Goal: Task Accomplishment & Management: Complete application form

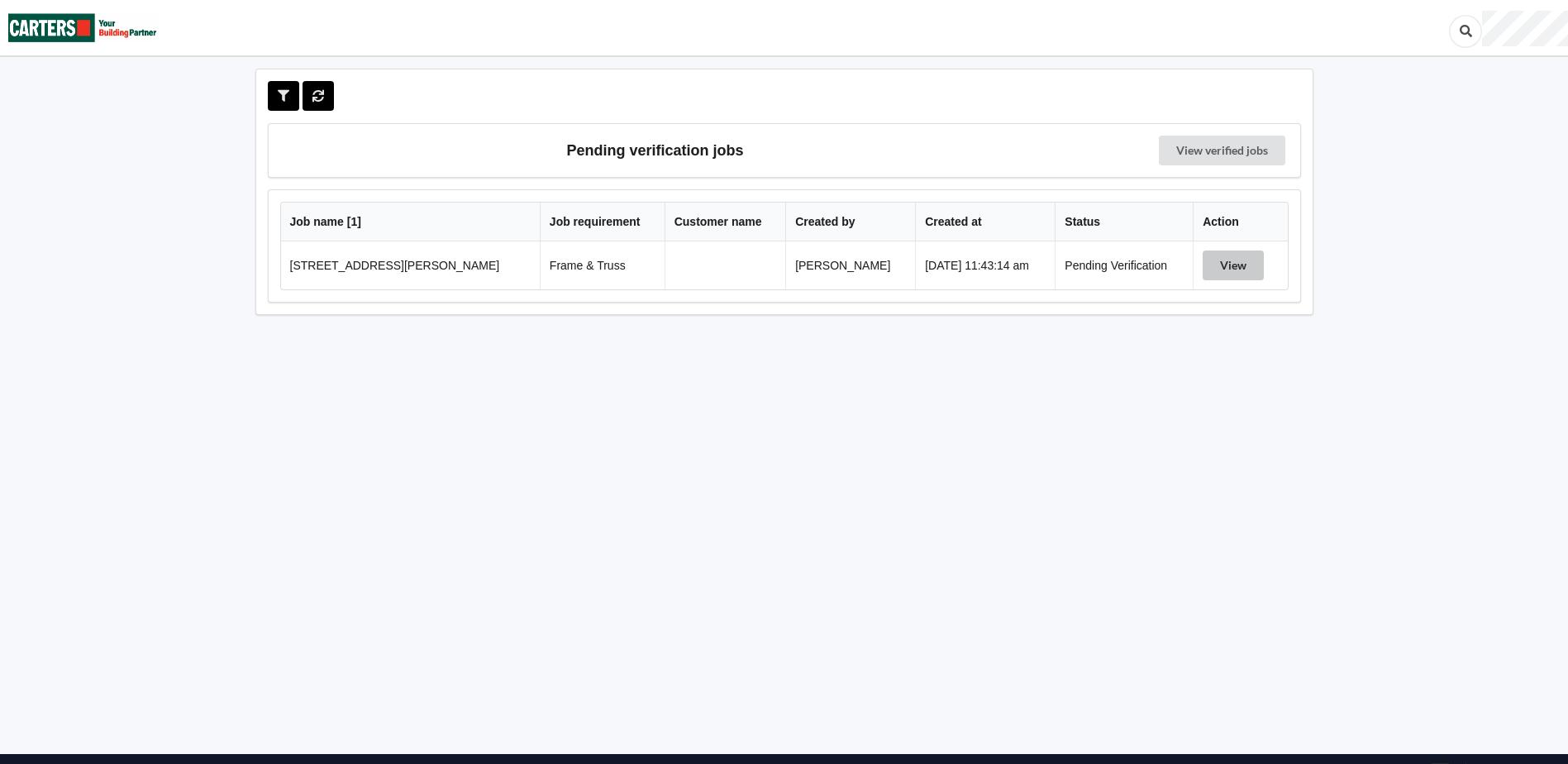
click at [1232, 267] on button "View" at bounding box center [1233, 265] width 61 height 30
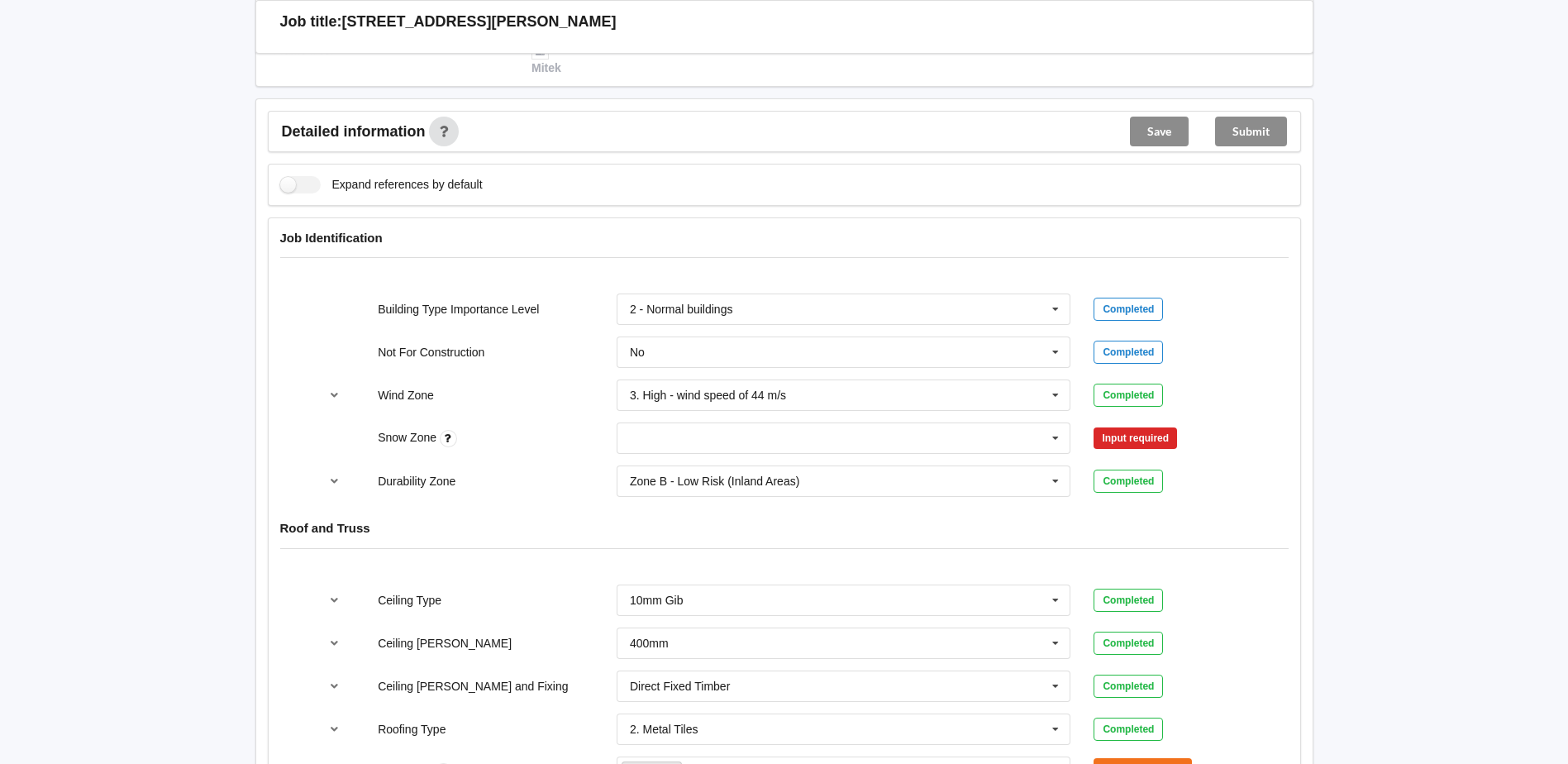
scroll to position [579, 0]
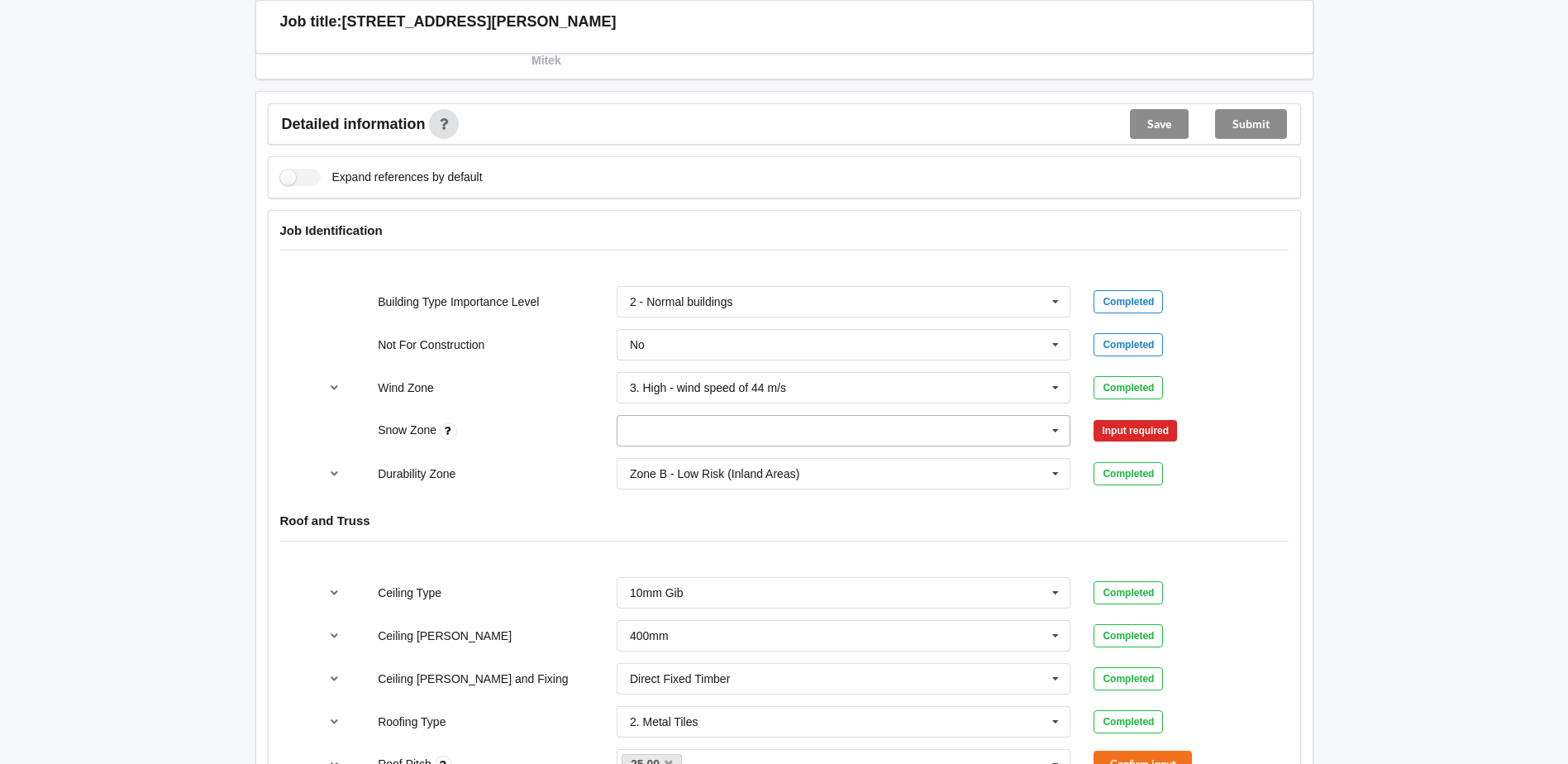
click at [715, 427] on input "text" at bounding box center [844, 430] width 453 height 30
click at [654, 461] on div "N0" at bounding box center [843, 461] width 453 height 31
click at [1134, 428] on button "Confirm input" at bounding box center [1143, 431] width 99 height 27
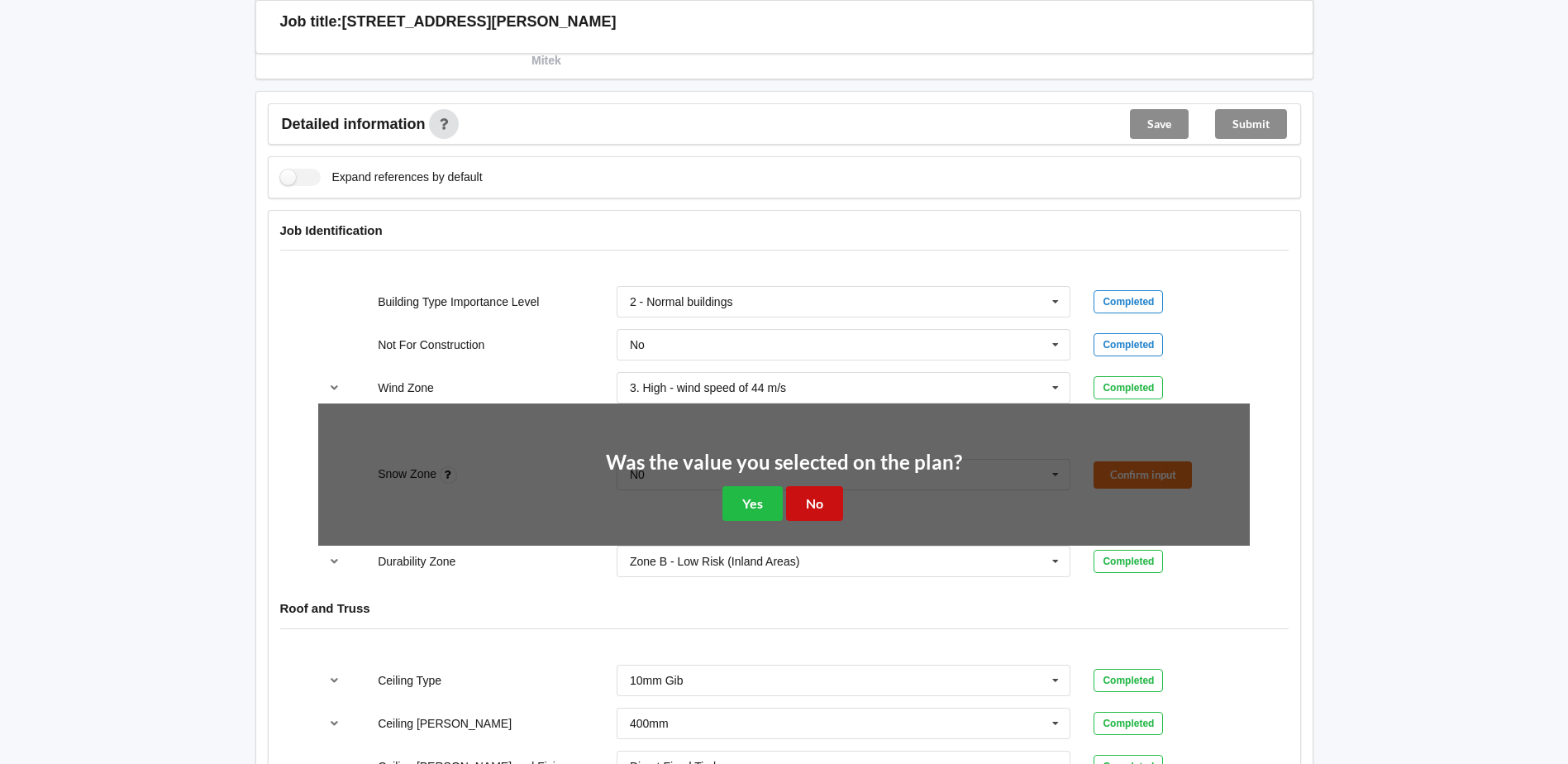
click at [825, 499] on button "No" at bounding box center [814, 502] width 57 height 34
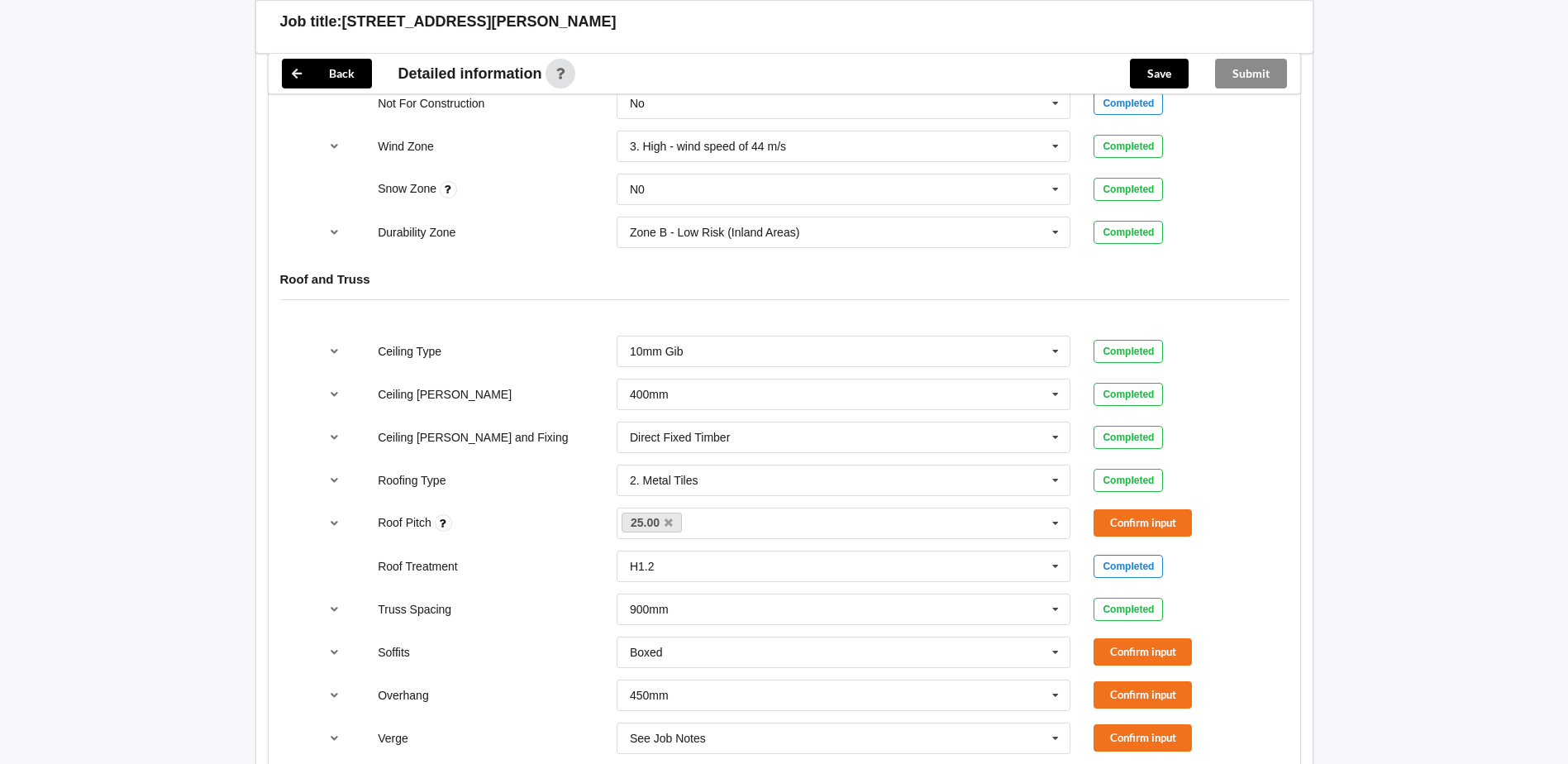
scroll to position [827, 0]
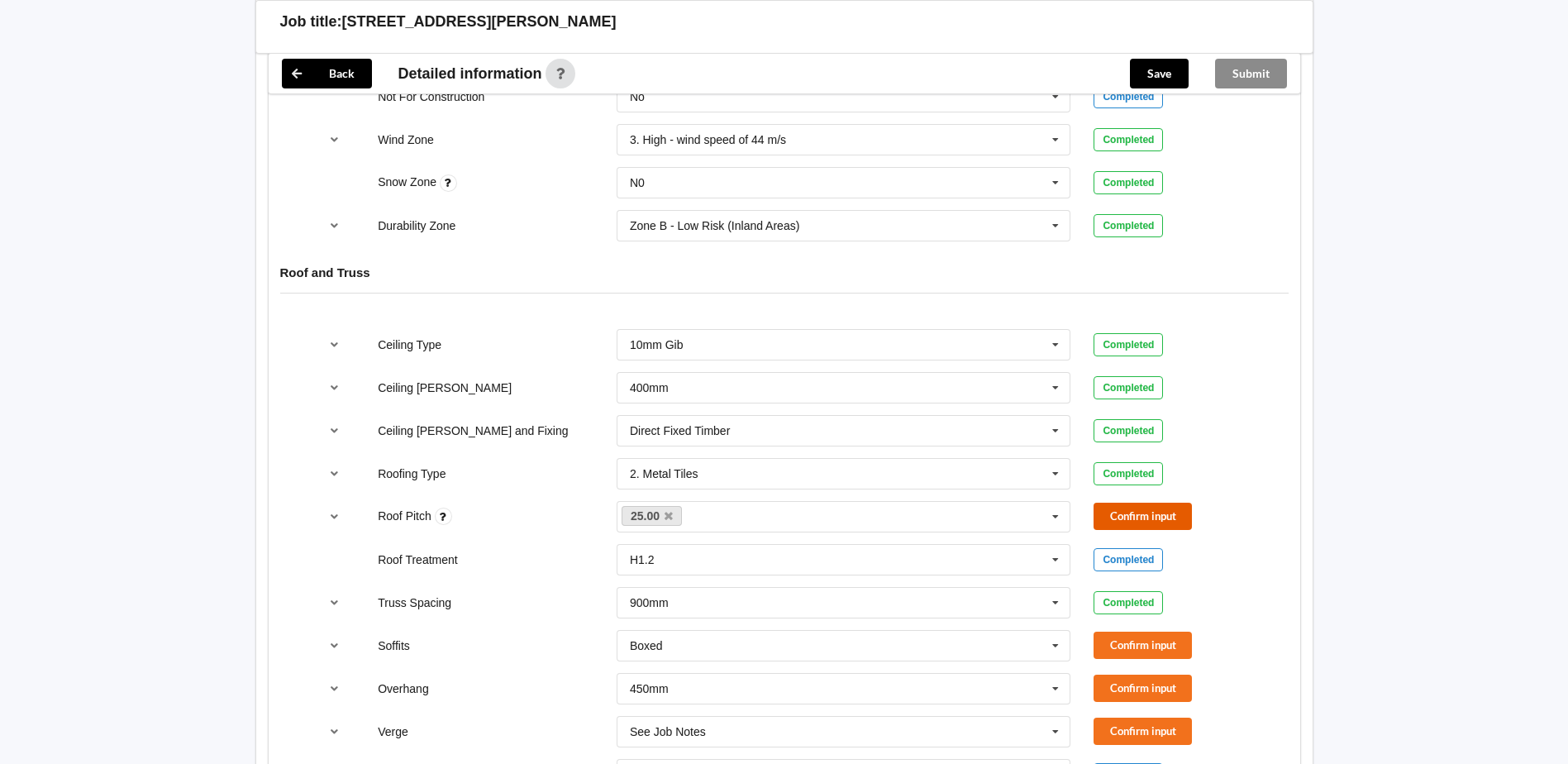
click at [1134, 513] on button "Confirm input" at bounding box center [1143, 516] width 99 height 27
click at [915, 655] on input "text" at bounding box center [844, 645] width 453 height 30
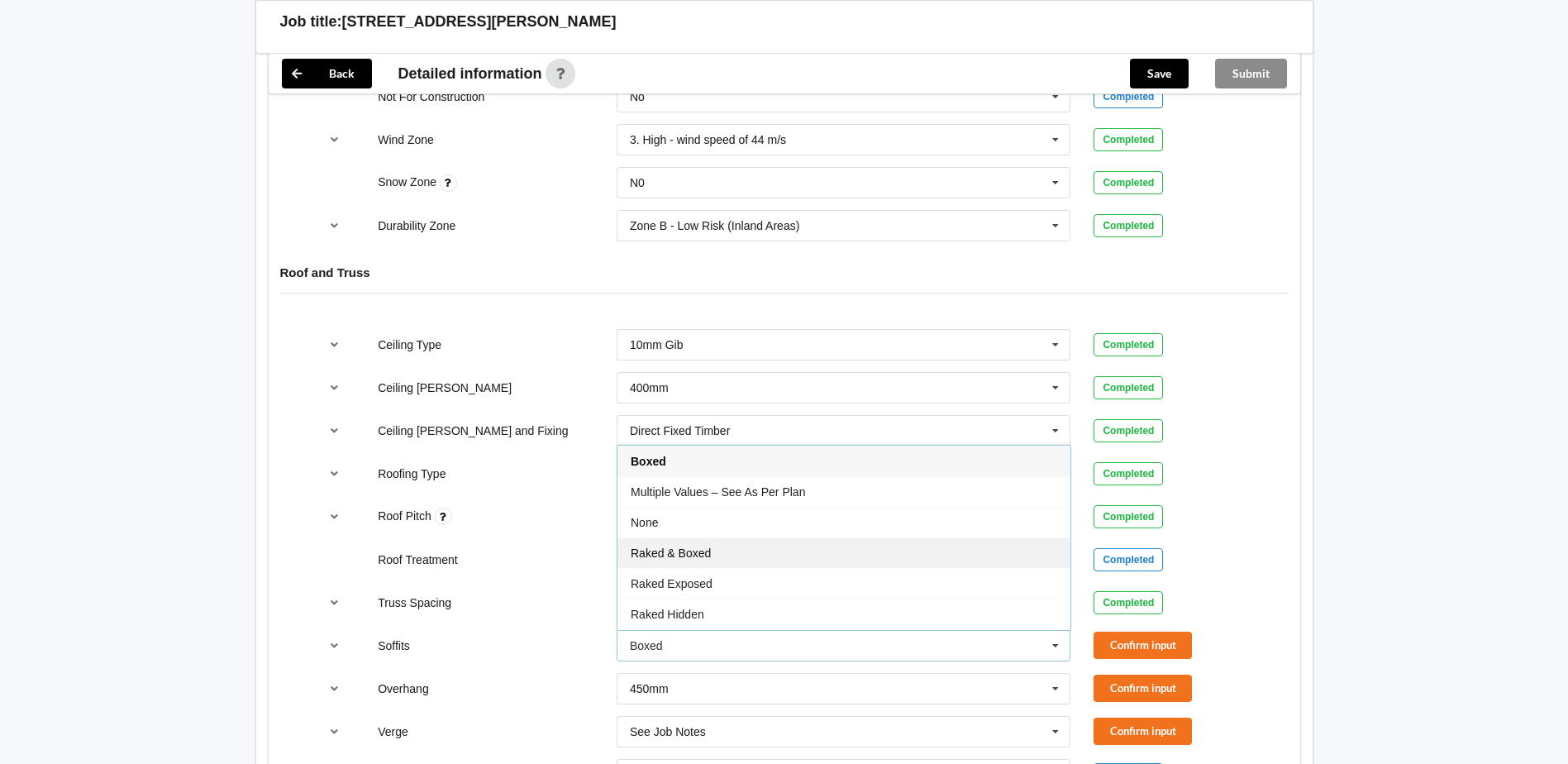
click at [699, 553] on span "Raked & Boxed" at bounding box center [670, 553] width 80 height 14
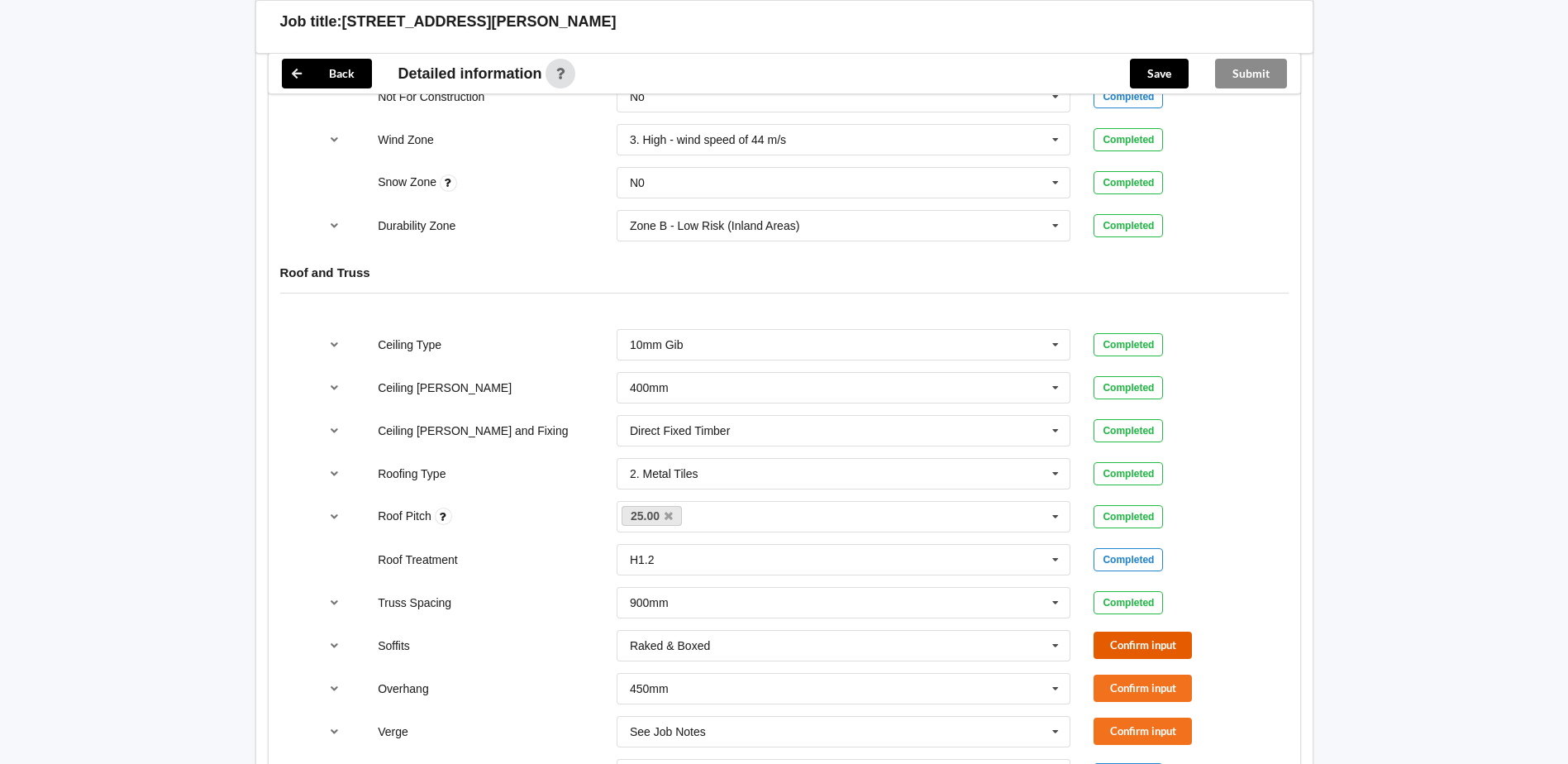
click at [1109, 646] on button "Confirm input" at bounding box center [1143, 645] width 99 height 27
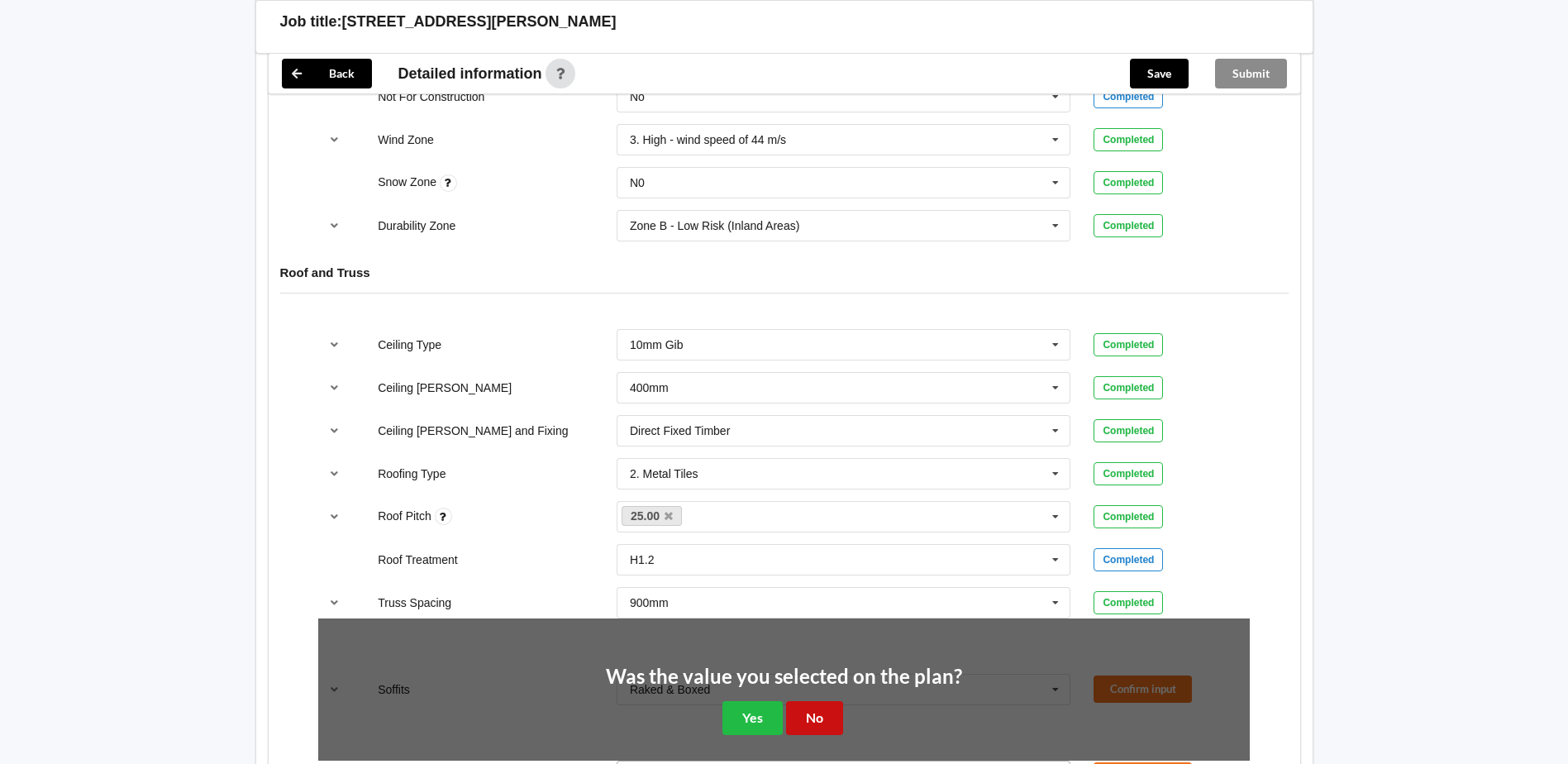
drag, startPoint x: 812, startPoint y: 724, endPoint x: 892, endPoint y: 683, distance: 89.9
click at [814, 722] on button "No" at bounding box center [814, 718] width 57 height 34
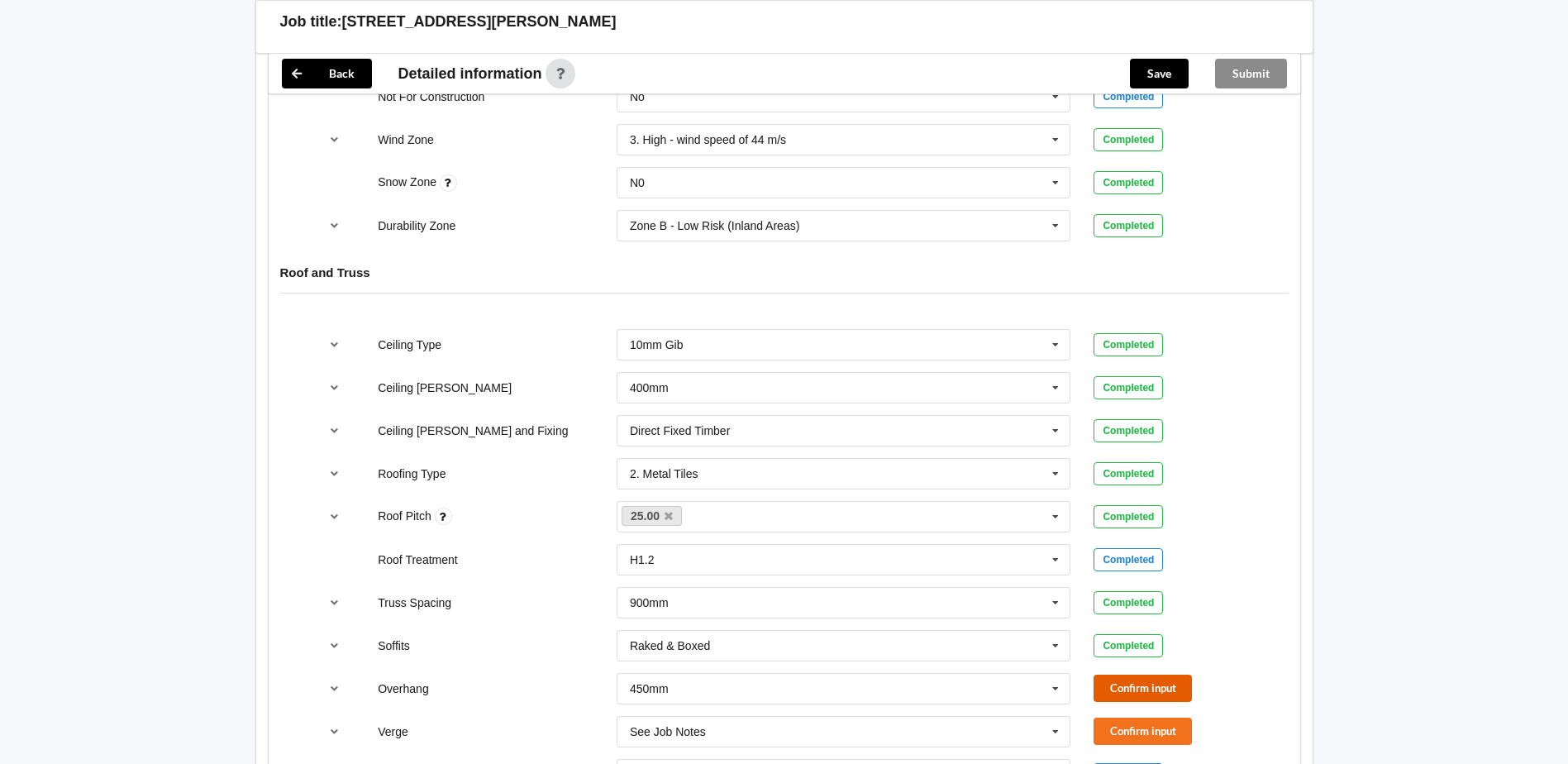
click at [1118, 691] on button "Confirm input" at bounding box center [1143, 688] width 99 height 27
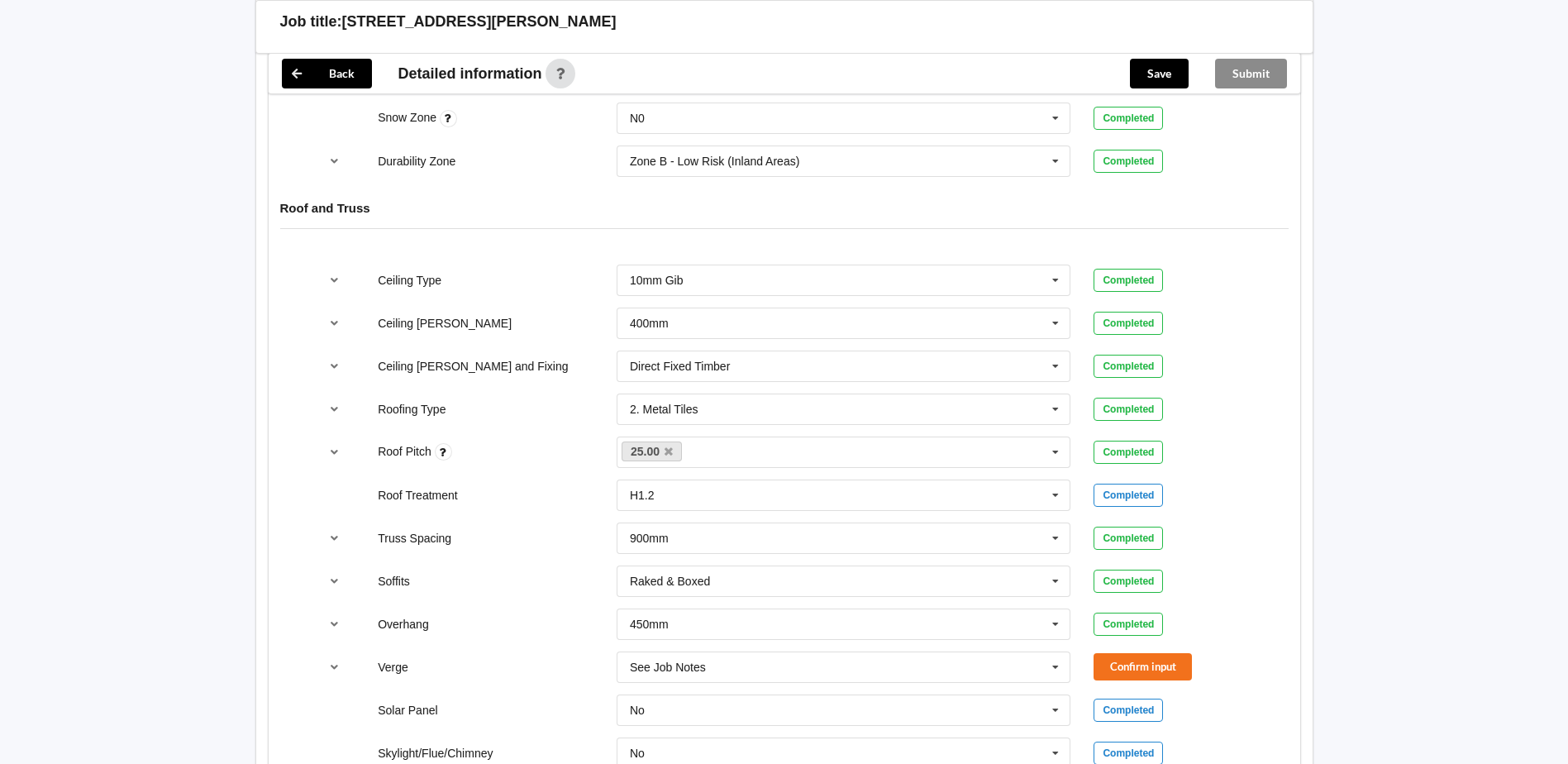
scroll to position [909, 0]
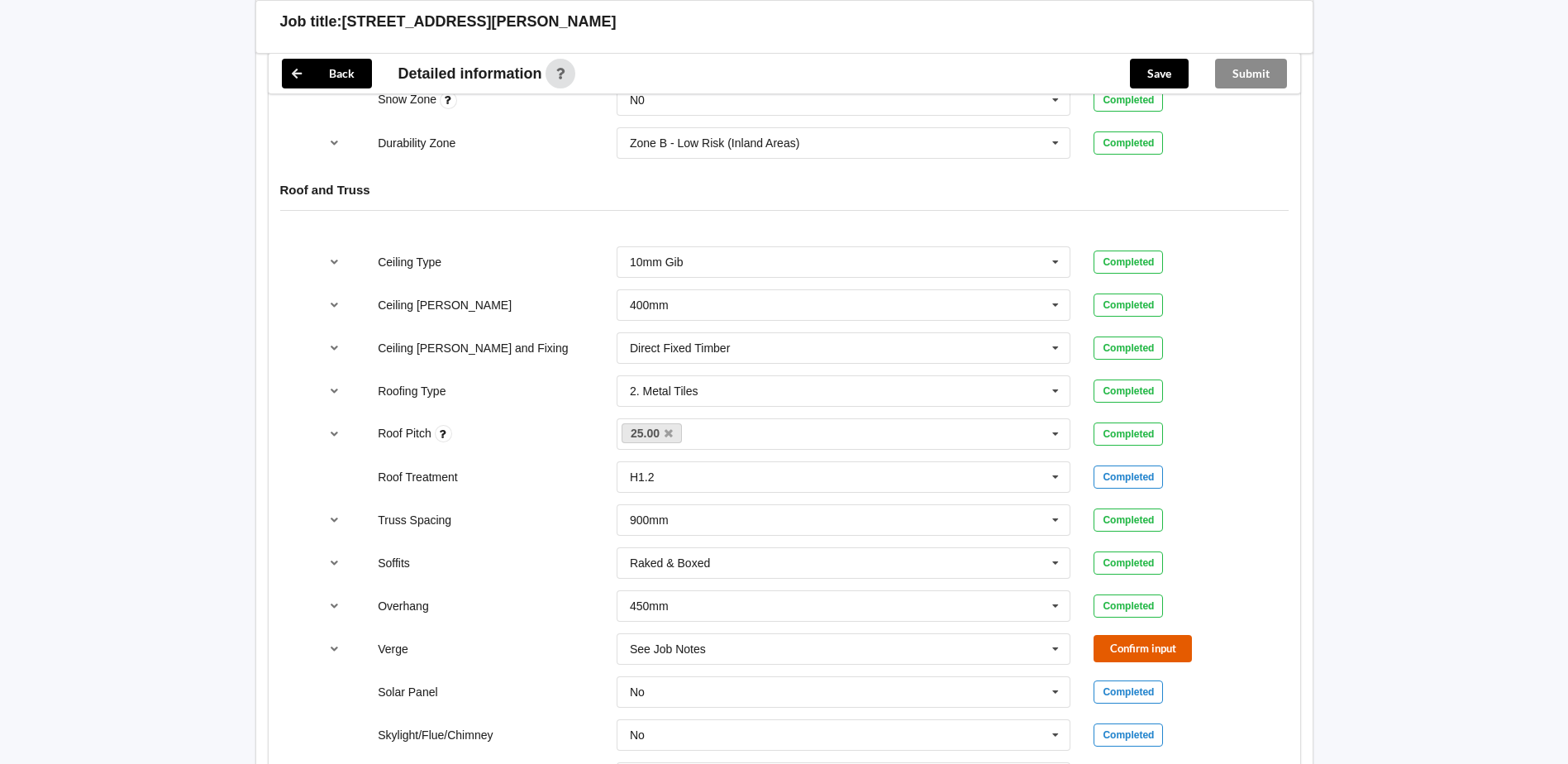
click at [1116, 647] on button "Confirm input" at bounding box center [1143, 648] width 99 height 27
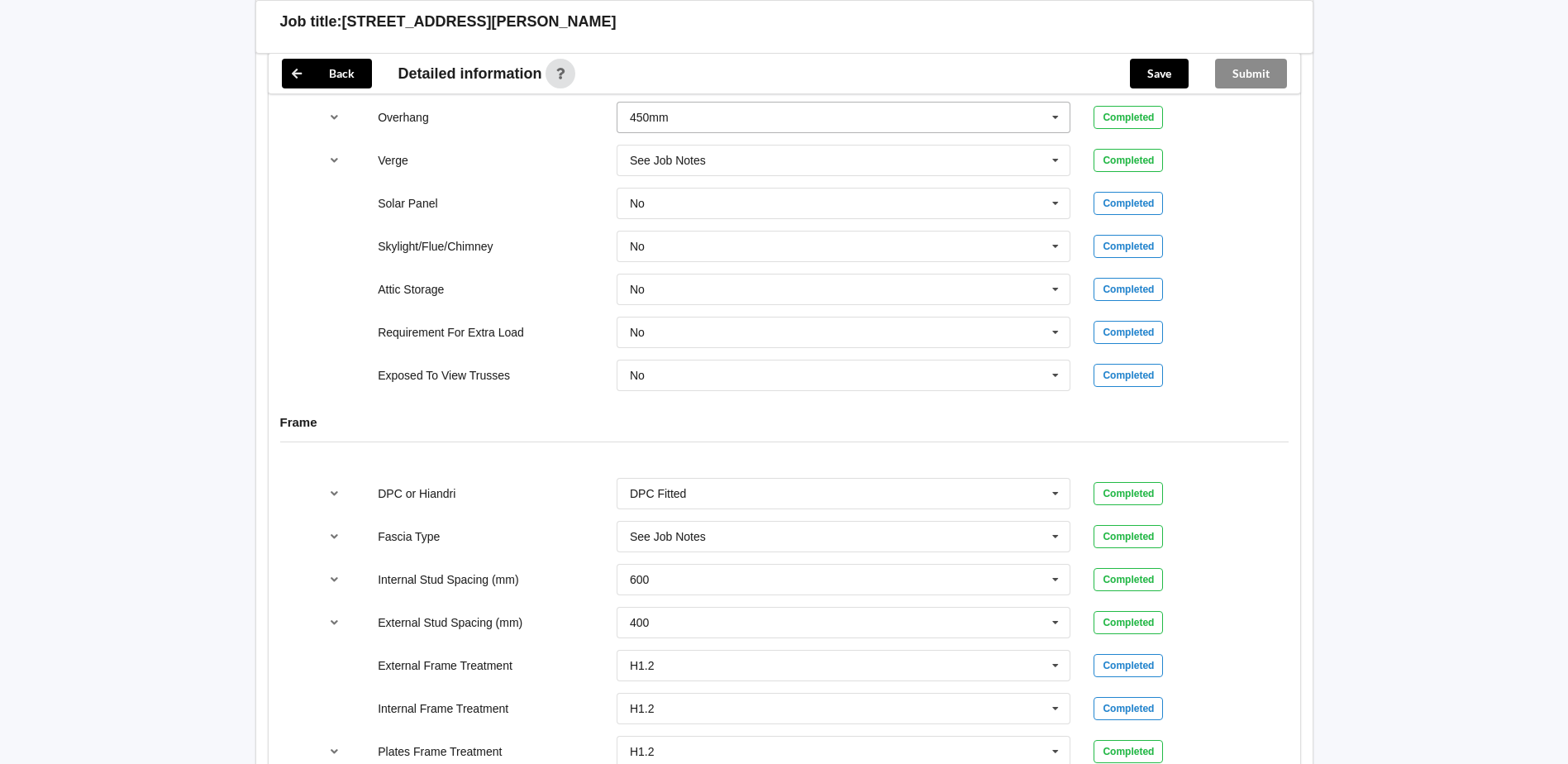
scroll to position [1487, 0]
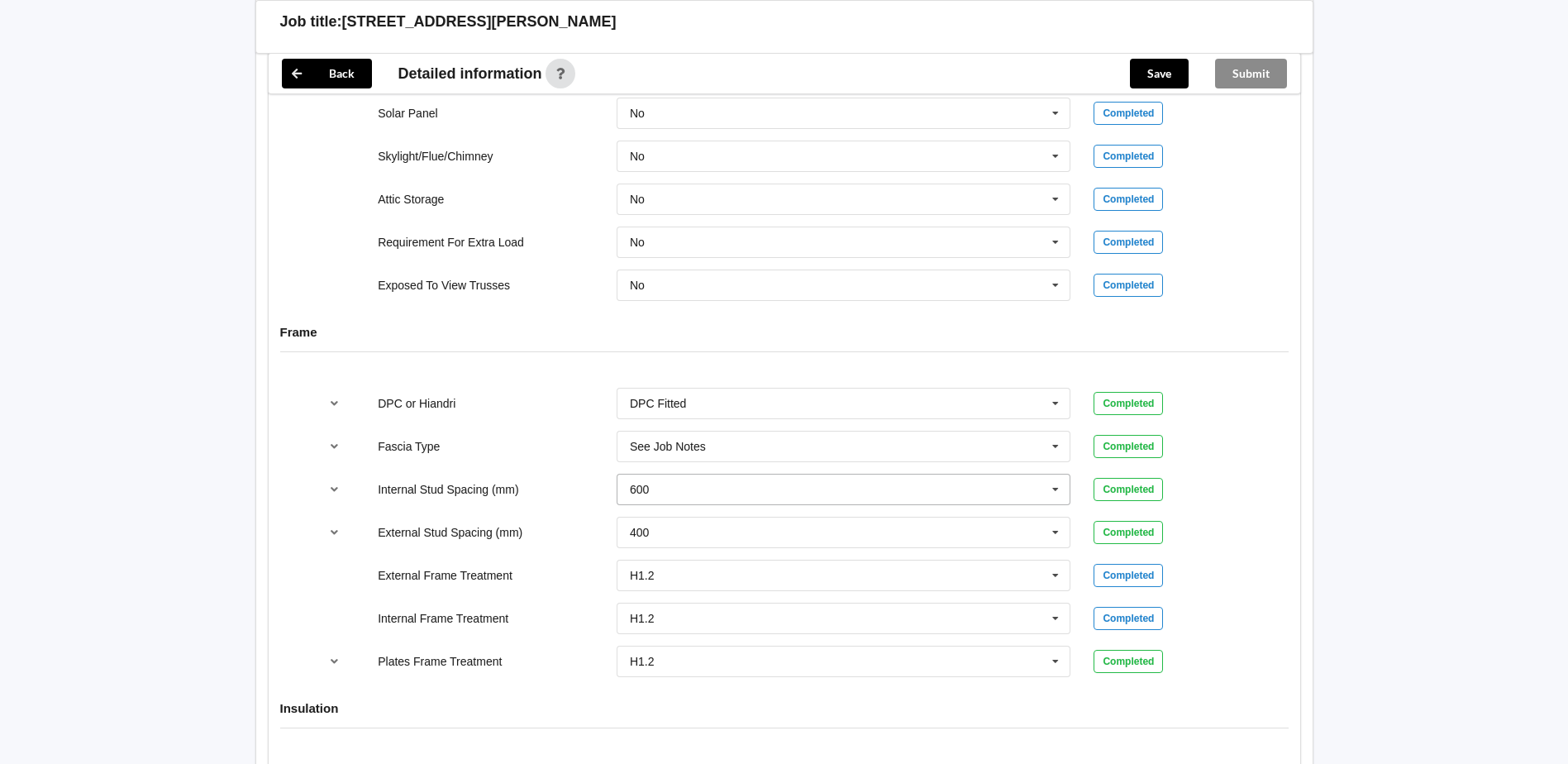
click at [1054, 487] on icon at bounding box center [1056, 490] width 25 height 31
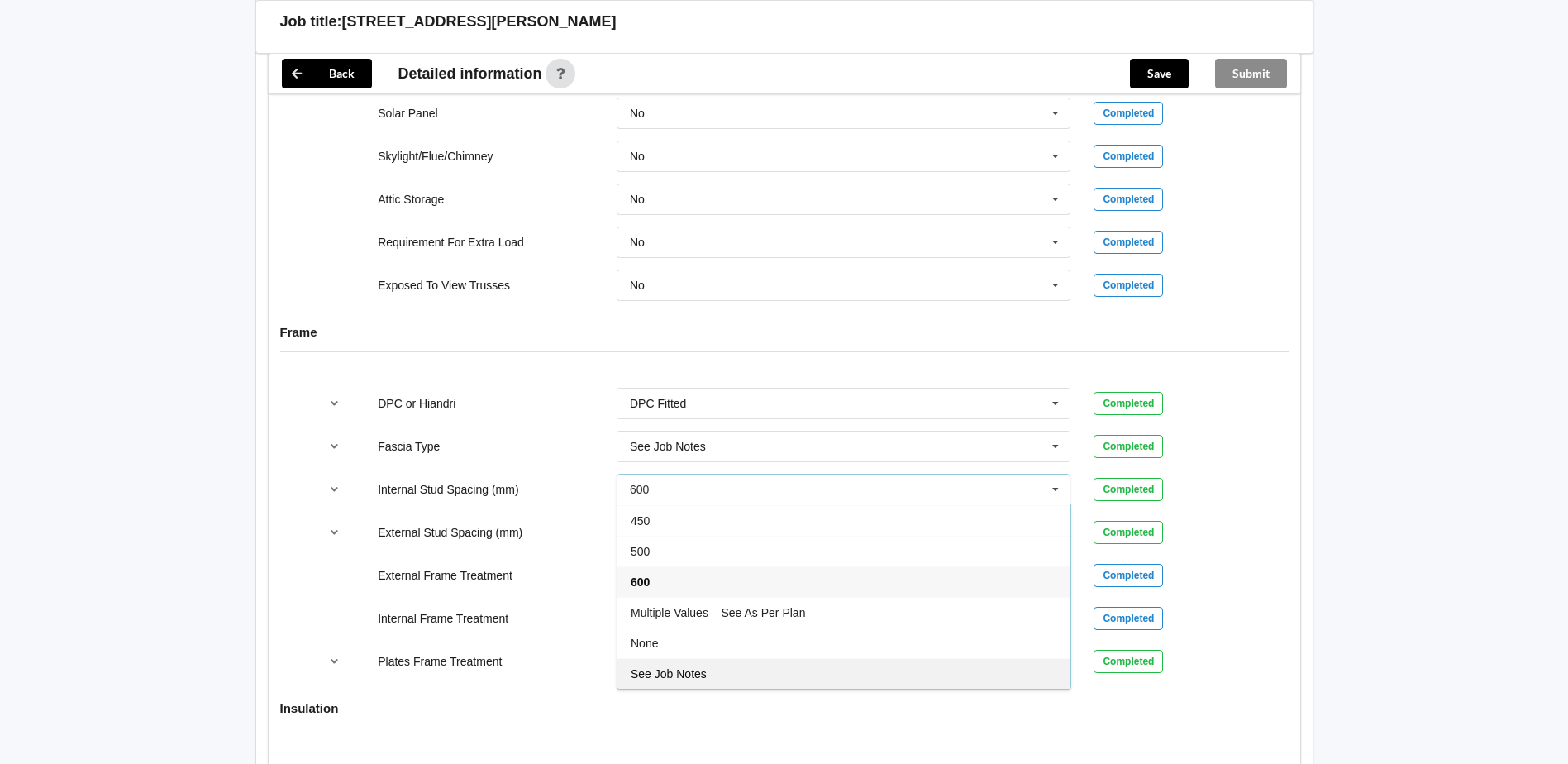
click at [685, 677] on span "See Job Notes" at bounding box center [669, 674] width 76 height 14
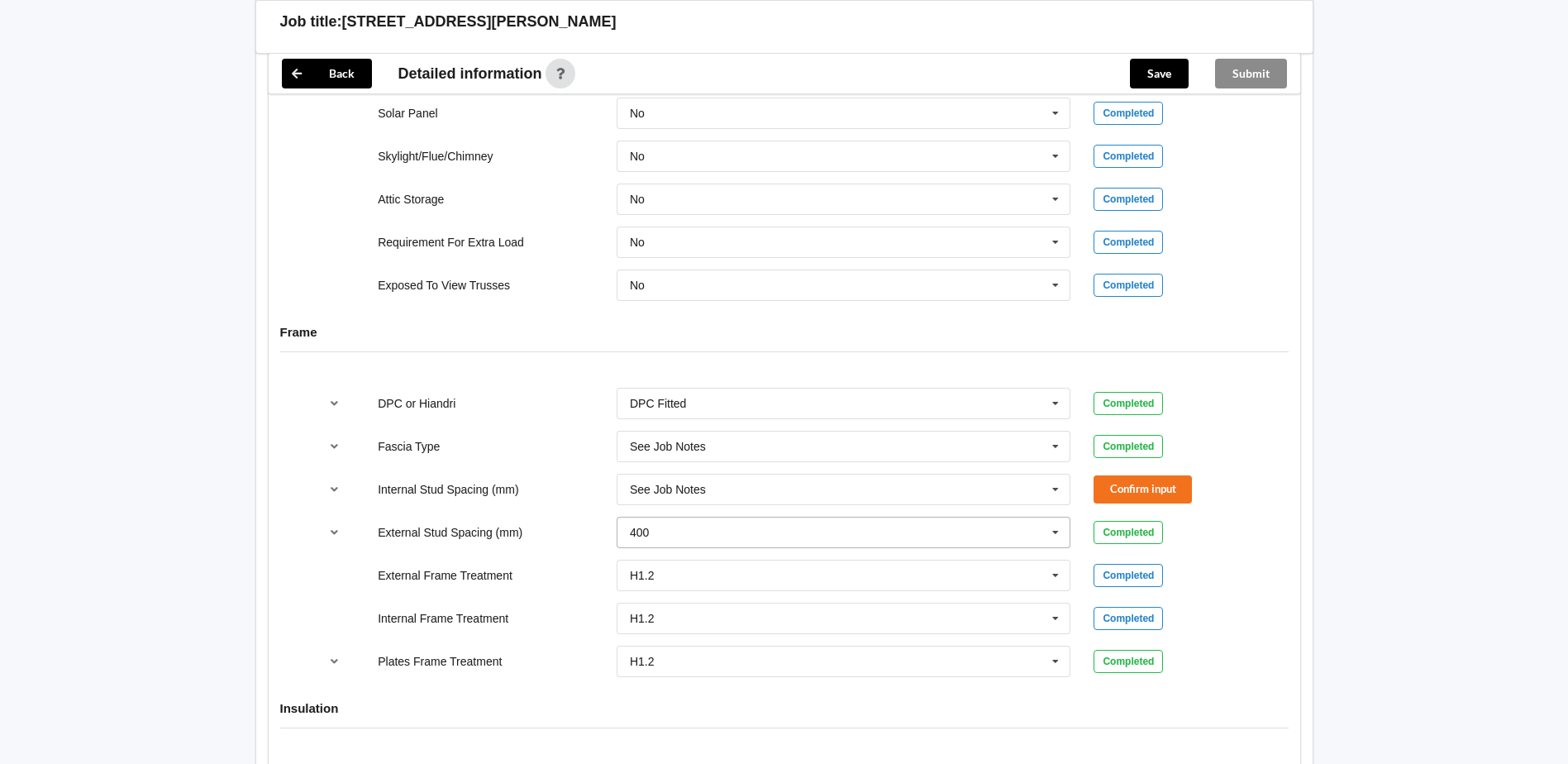
click at [674, 528] on input "text" at bounding box center [844, 532] width 453 height 30
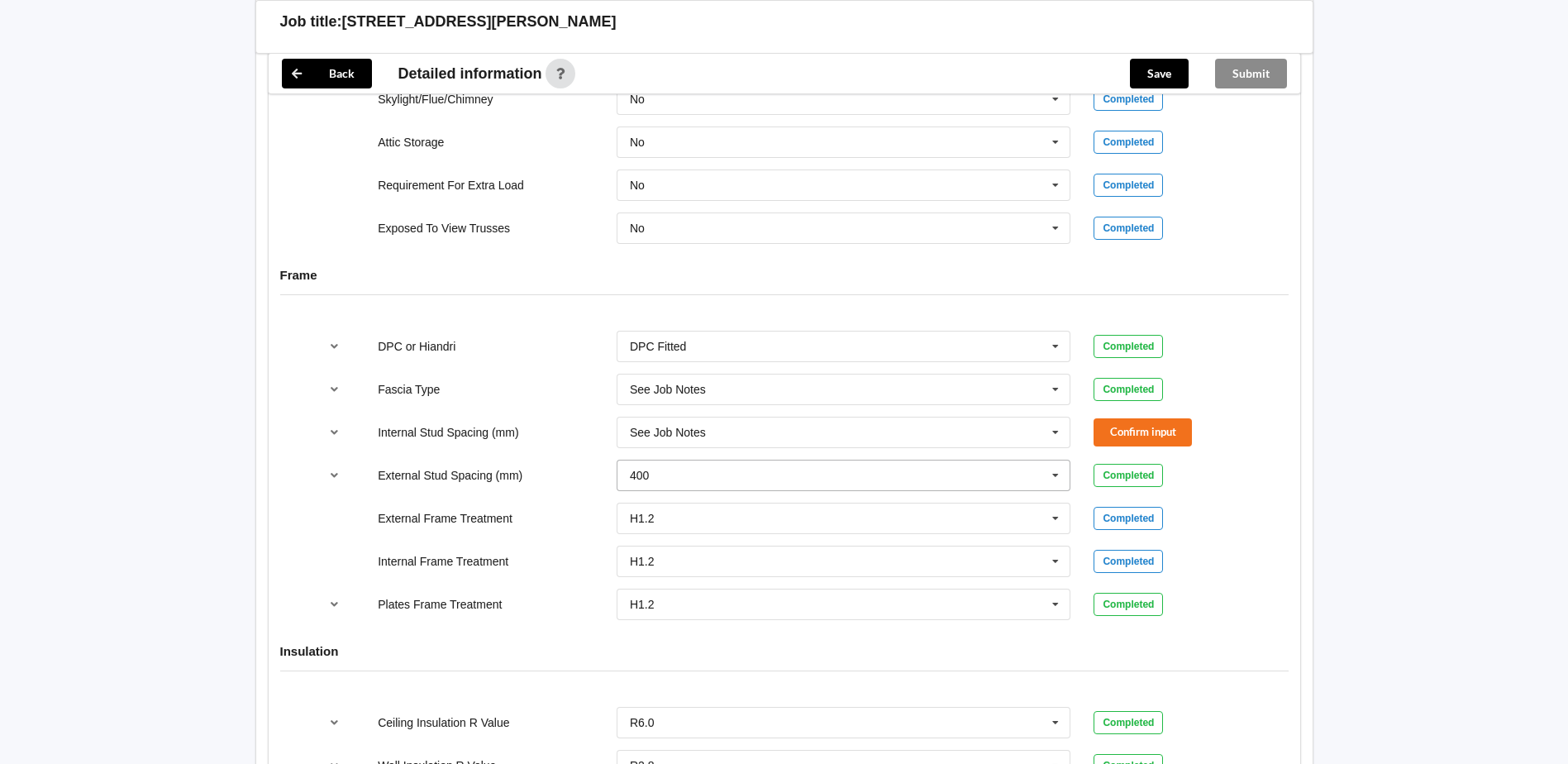
scroll to position [1570, 0]
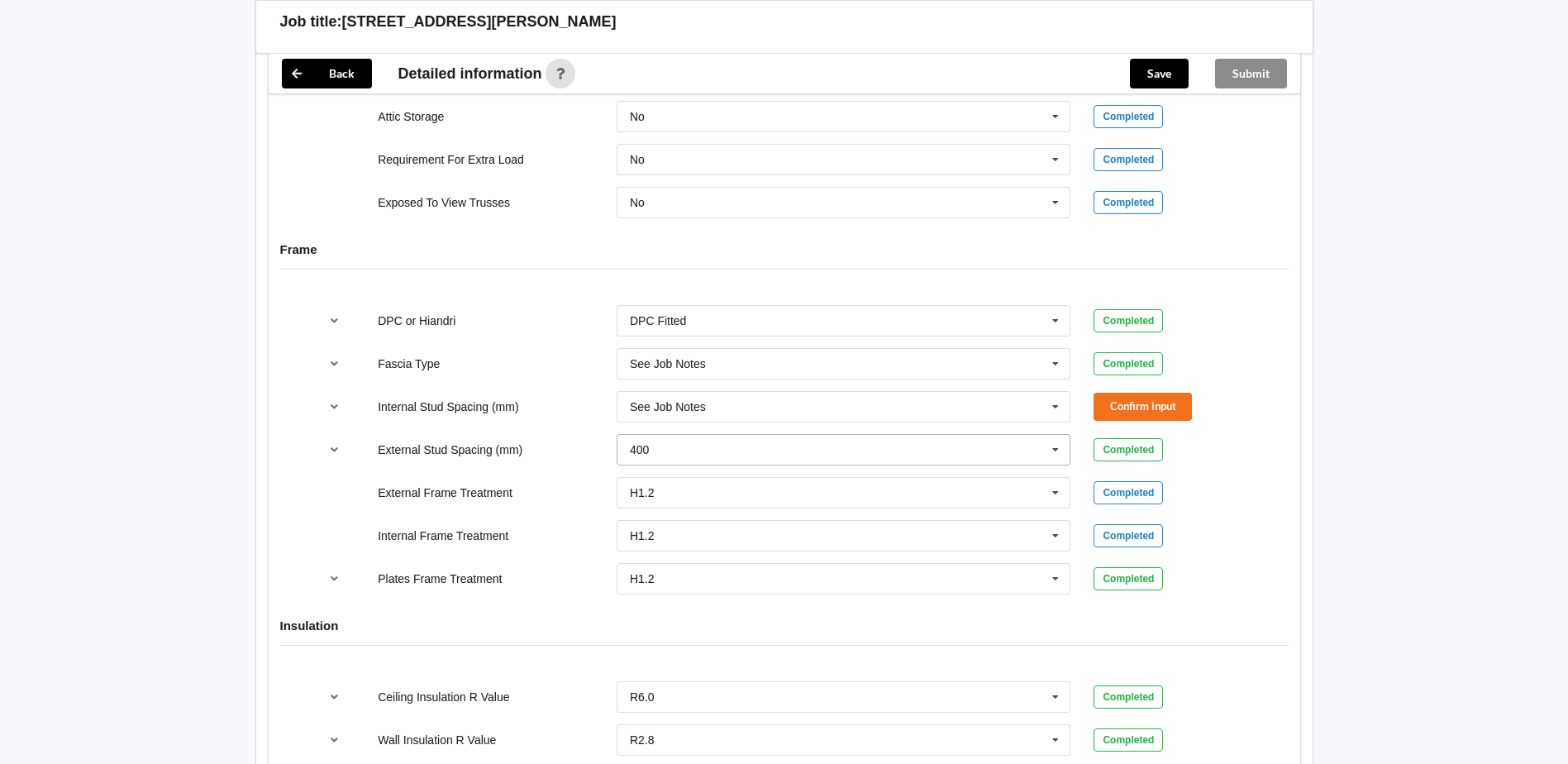
click at [698, 708] on input "text" at bounding box center [844, 696] width 453 height 30
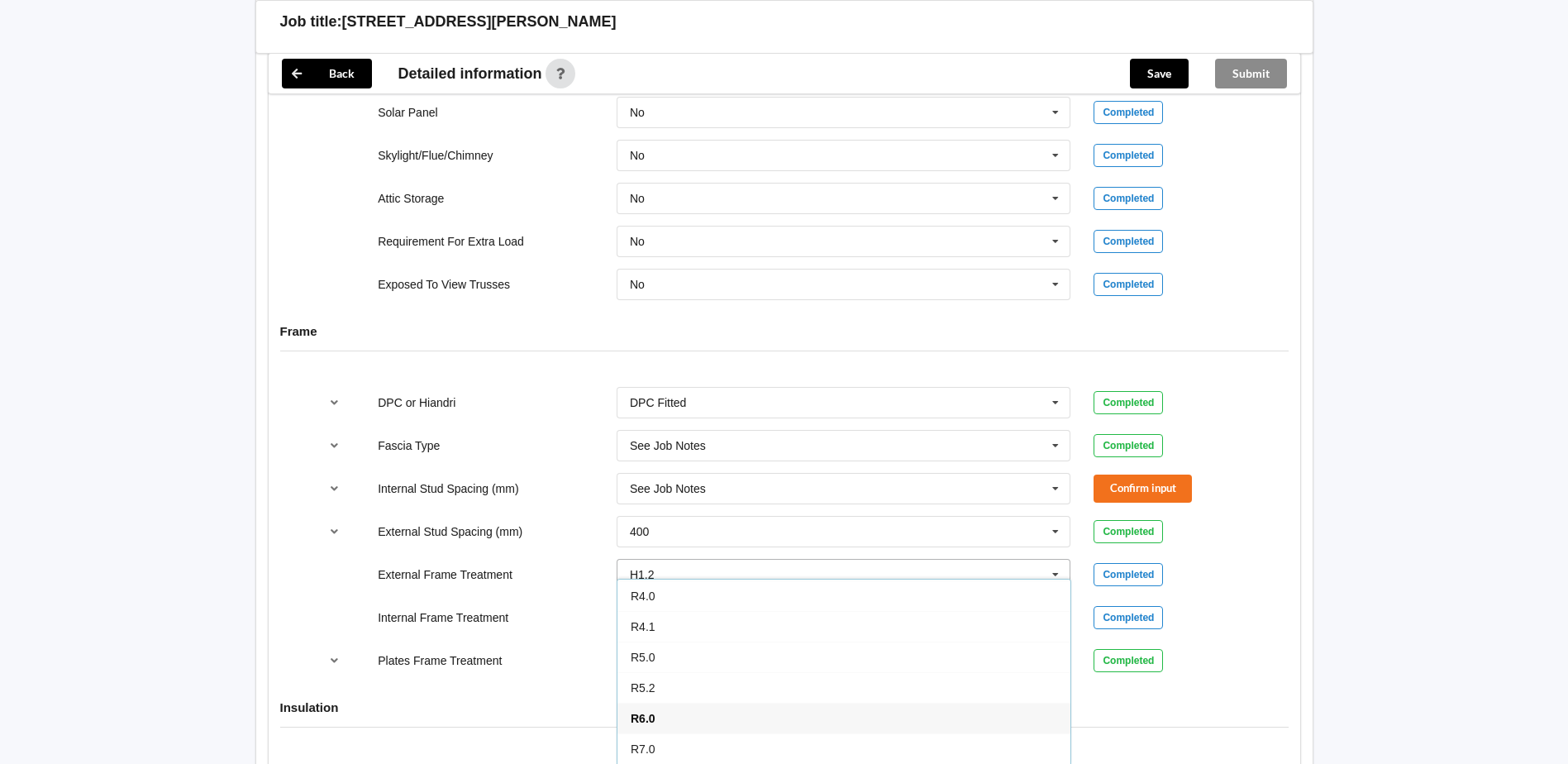
scroll to position [1487, 0]
click at [564, 512] on div "External Stud Spacing (mm) 400 300 400 450 500 600 800 Multiple Values – See As…" at bounding box center [784, 532] width 955 height 54
click at [694, 530] on input "text" at bounding box center [844, 532] width 453 height 30
click at [692, 714] on span "See Job Notes" at bounding box center [669, 717] width 76 height 14
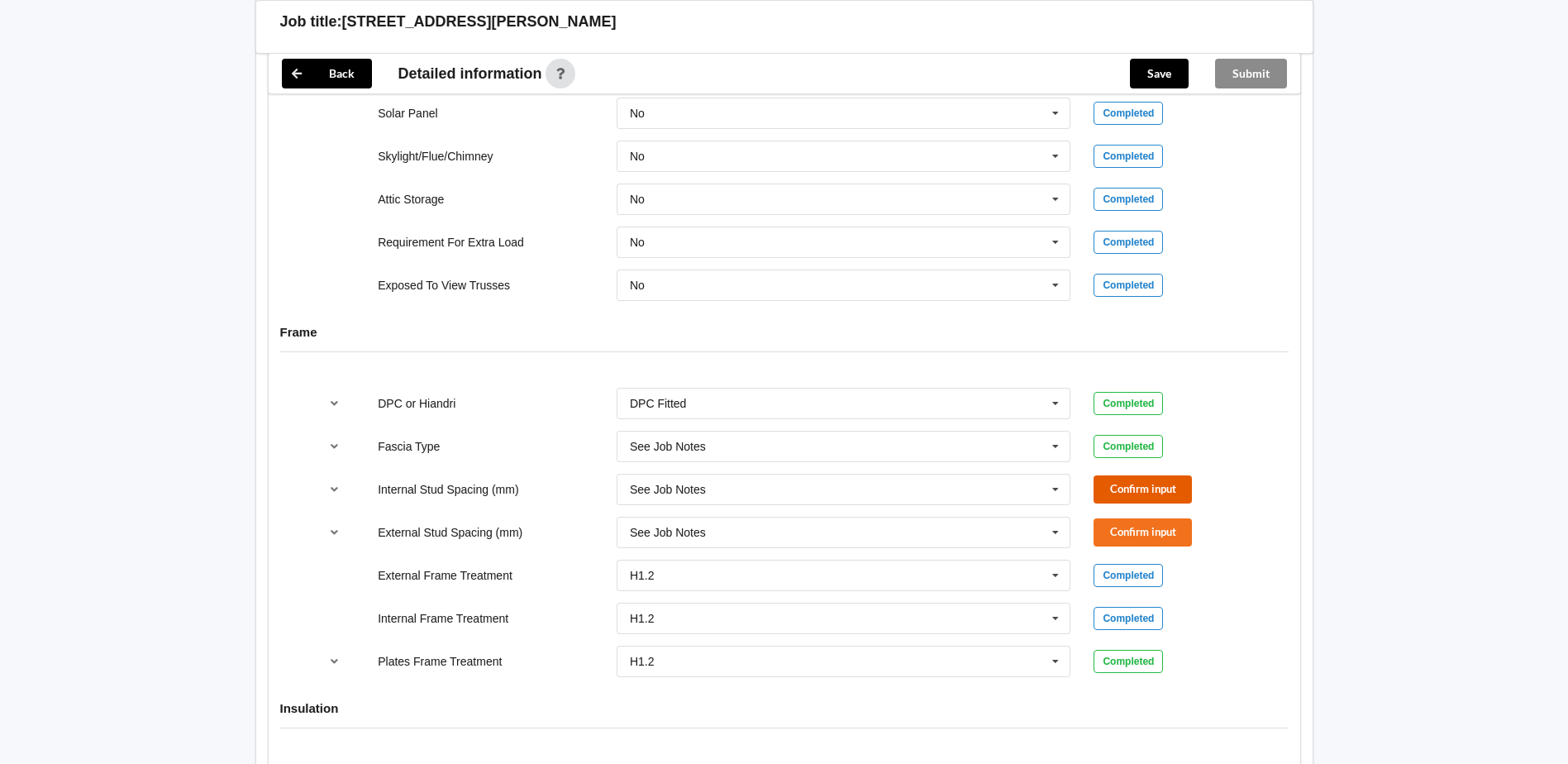
click at [1140, 479] on button "Confirm input" at bounding box center [1143, 489] width 99 height 27
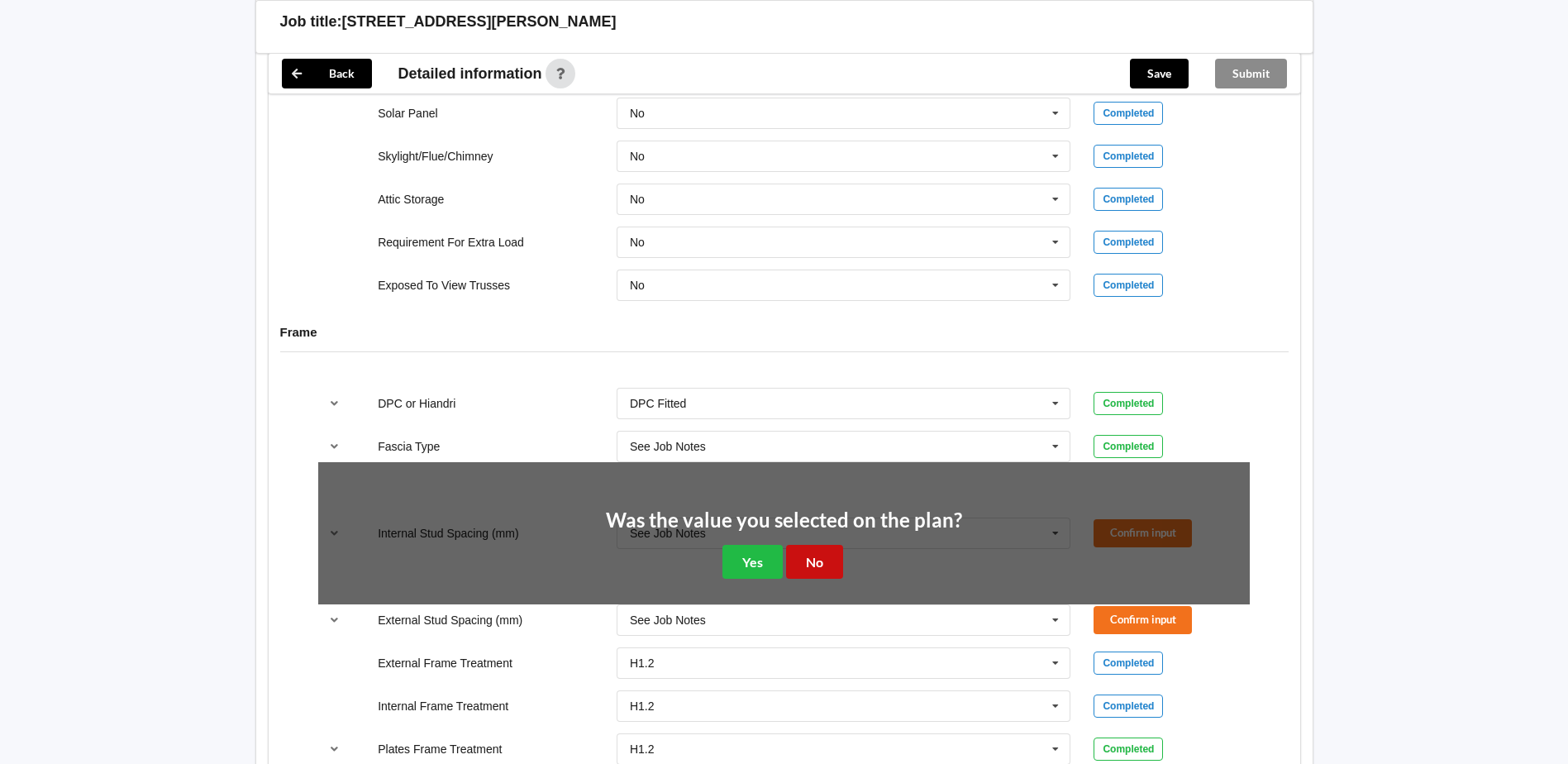
drag, startPoint x: 808, startPoint y: 567, endPoint x: 1044, endPoint y: 561, distance: 236.1
click at [809, 567] on button "No" at bounding box center [814, 561] width 57 height 34
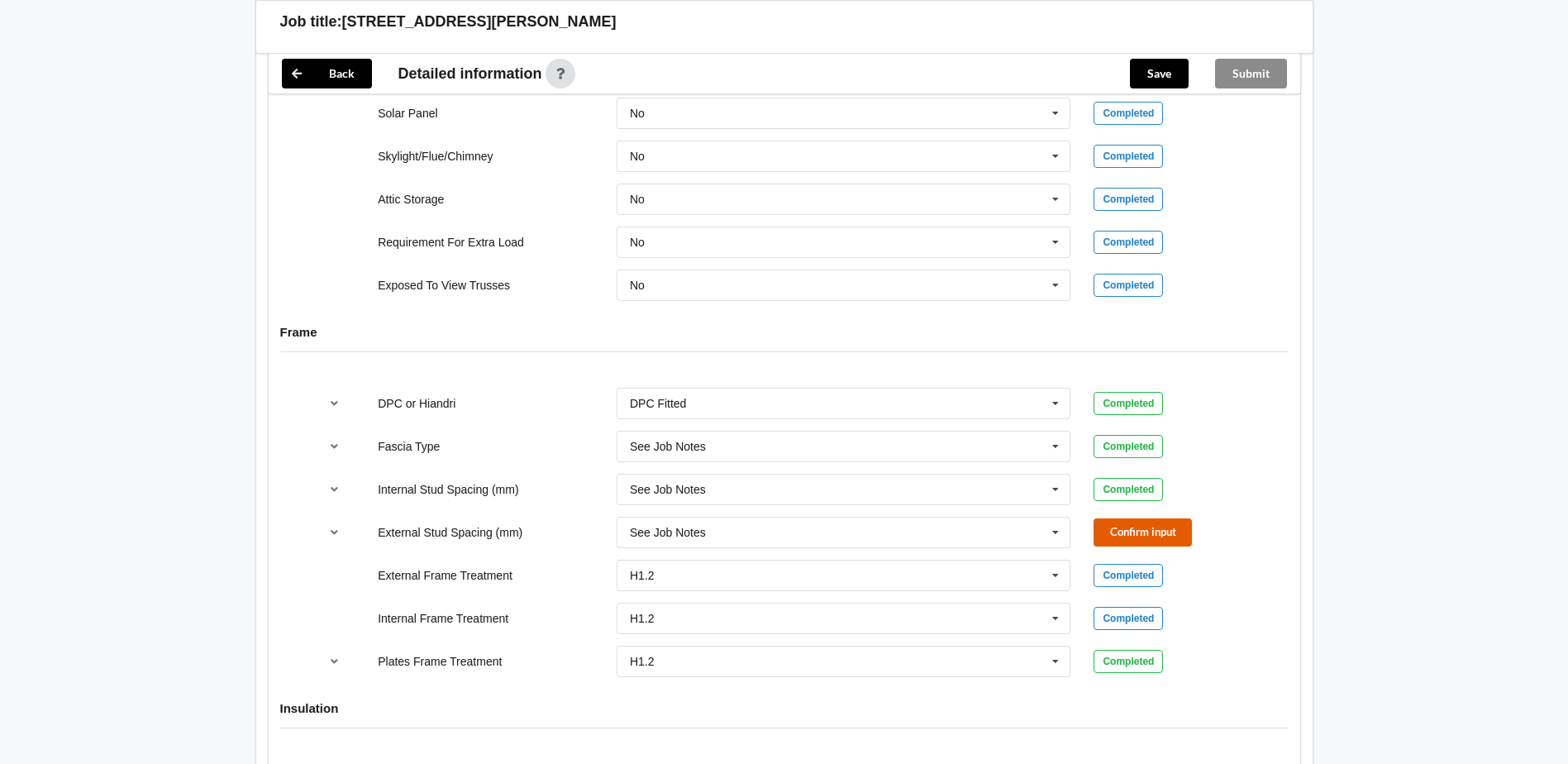
click at [1135, 533] on button "Confirm input" at bounding box center [1143, 532] width 99 height 27
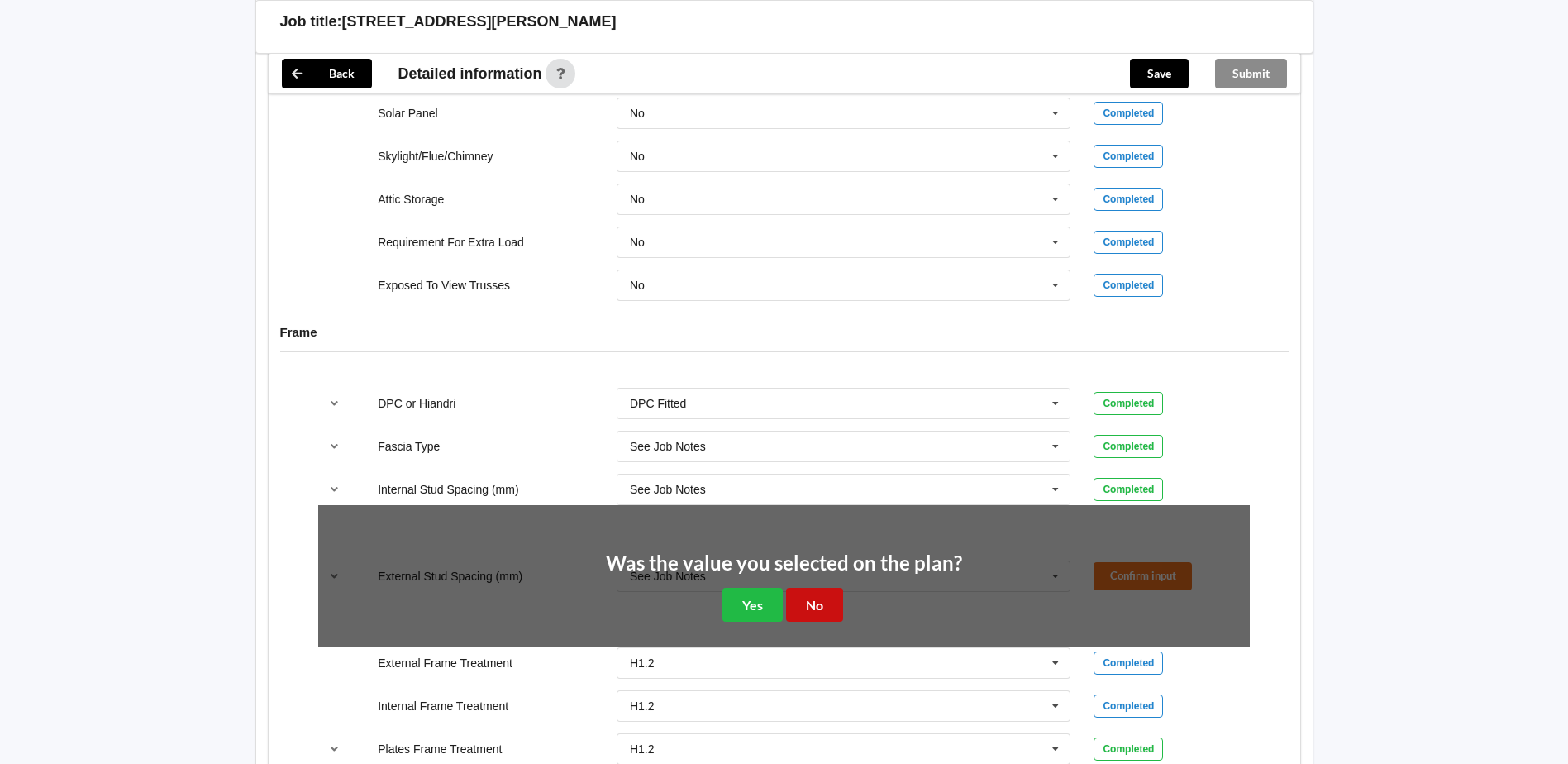
click at [796, 611] on button "No" at bounding box center [814, 604] width 57 height 34
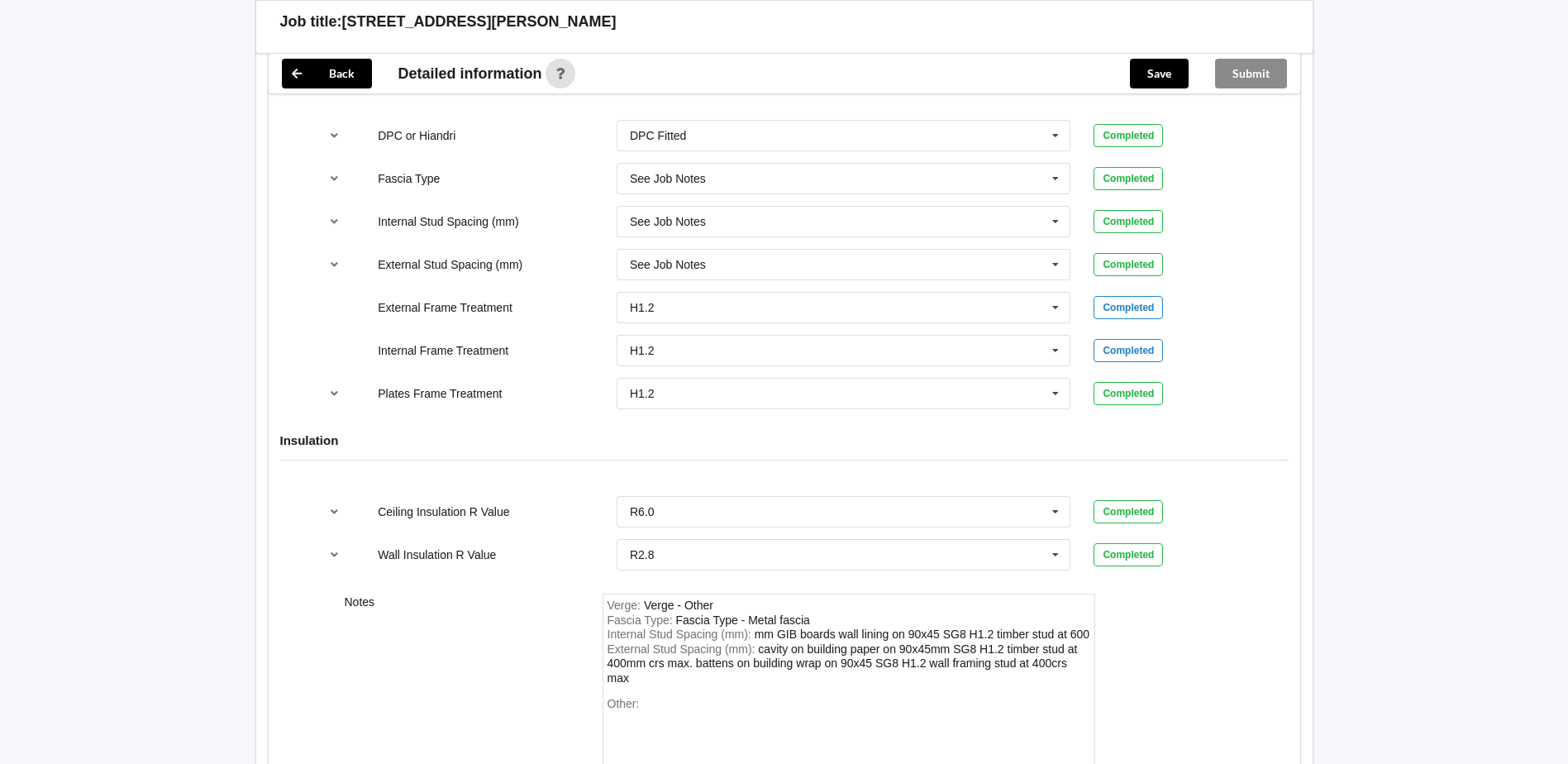
scroll to position [1901, 0]
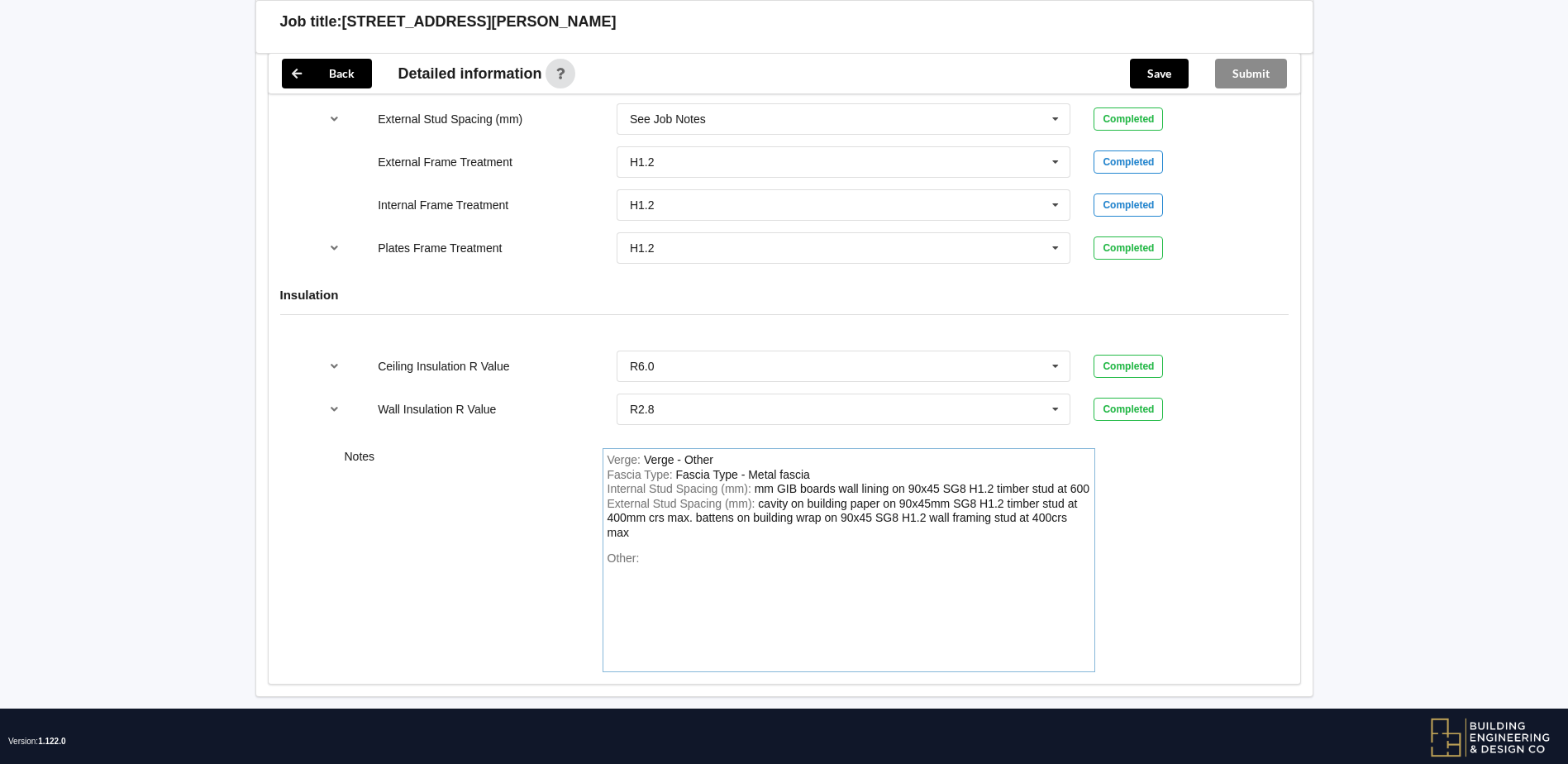
click at [657, 561] on div "Other:" at bounding box center [849, 609] width 483 height 116
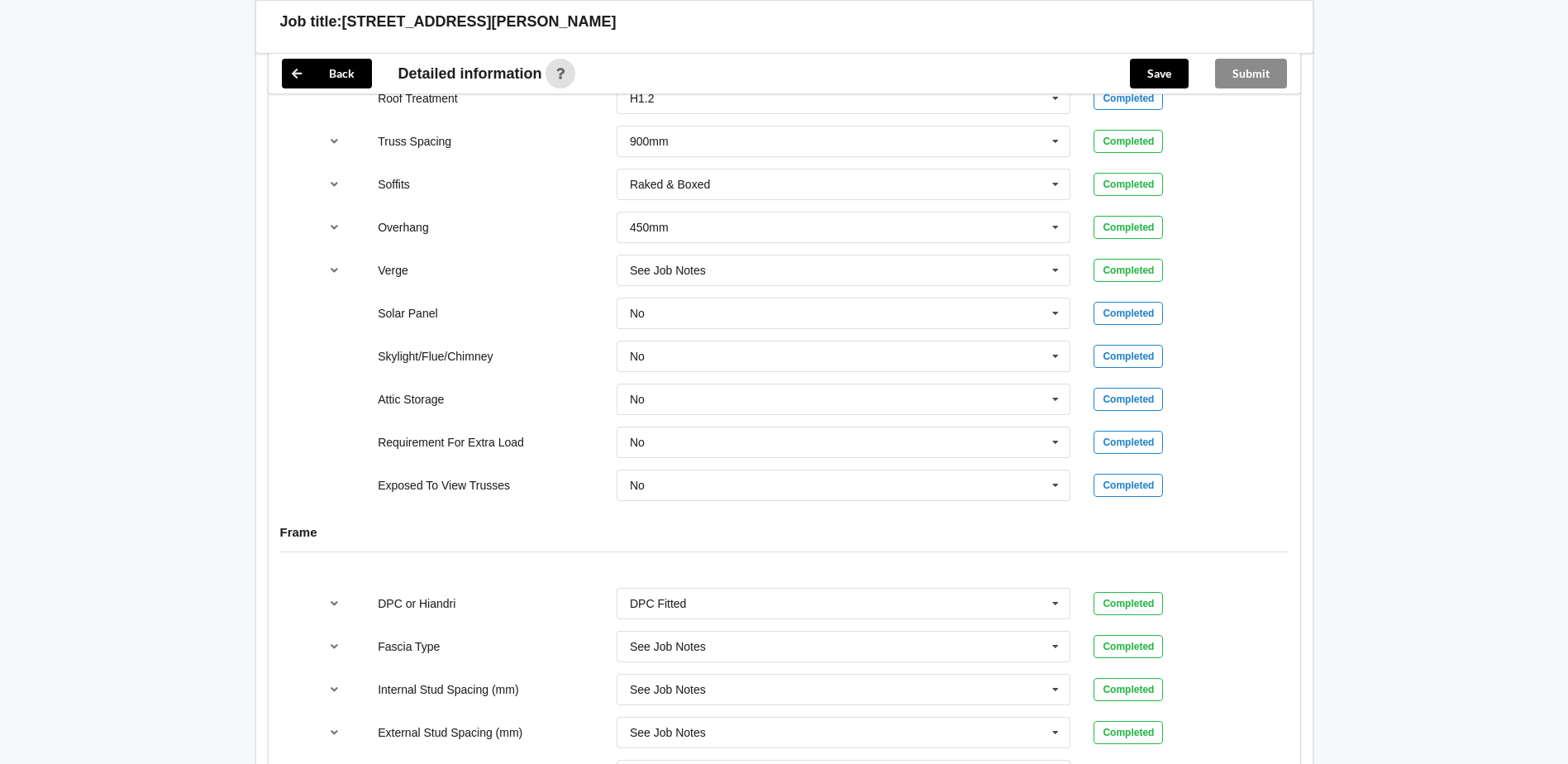
scroll to position [992, 0]
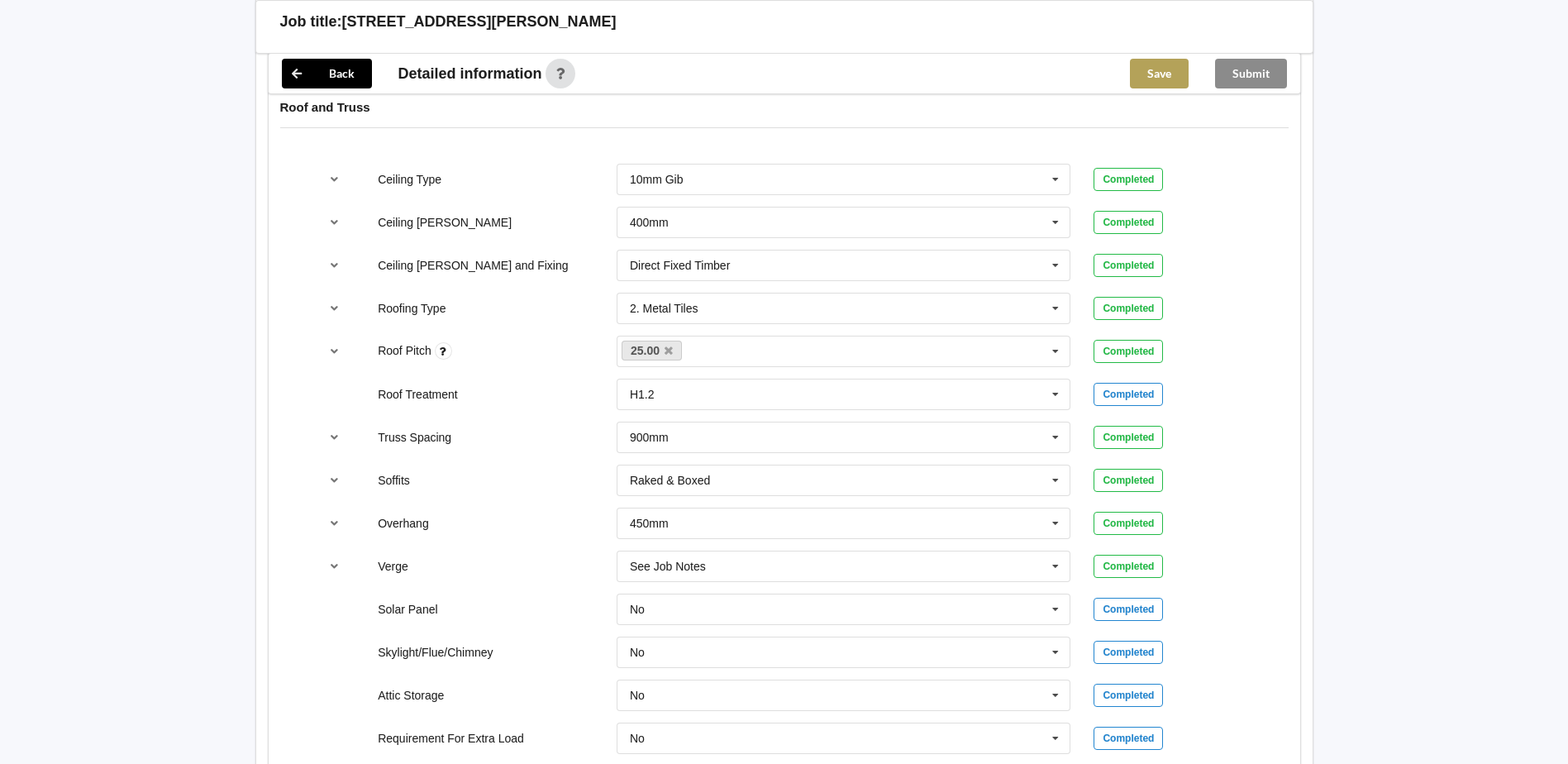
click at [1172, 74] on button "Save" at bounding box center [1159, 73] width 59 height 30
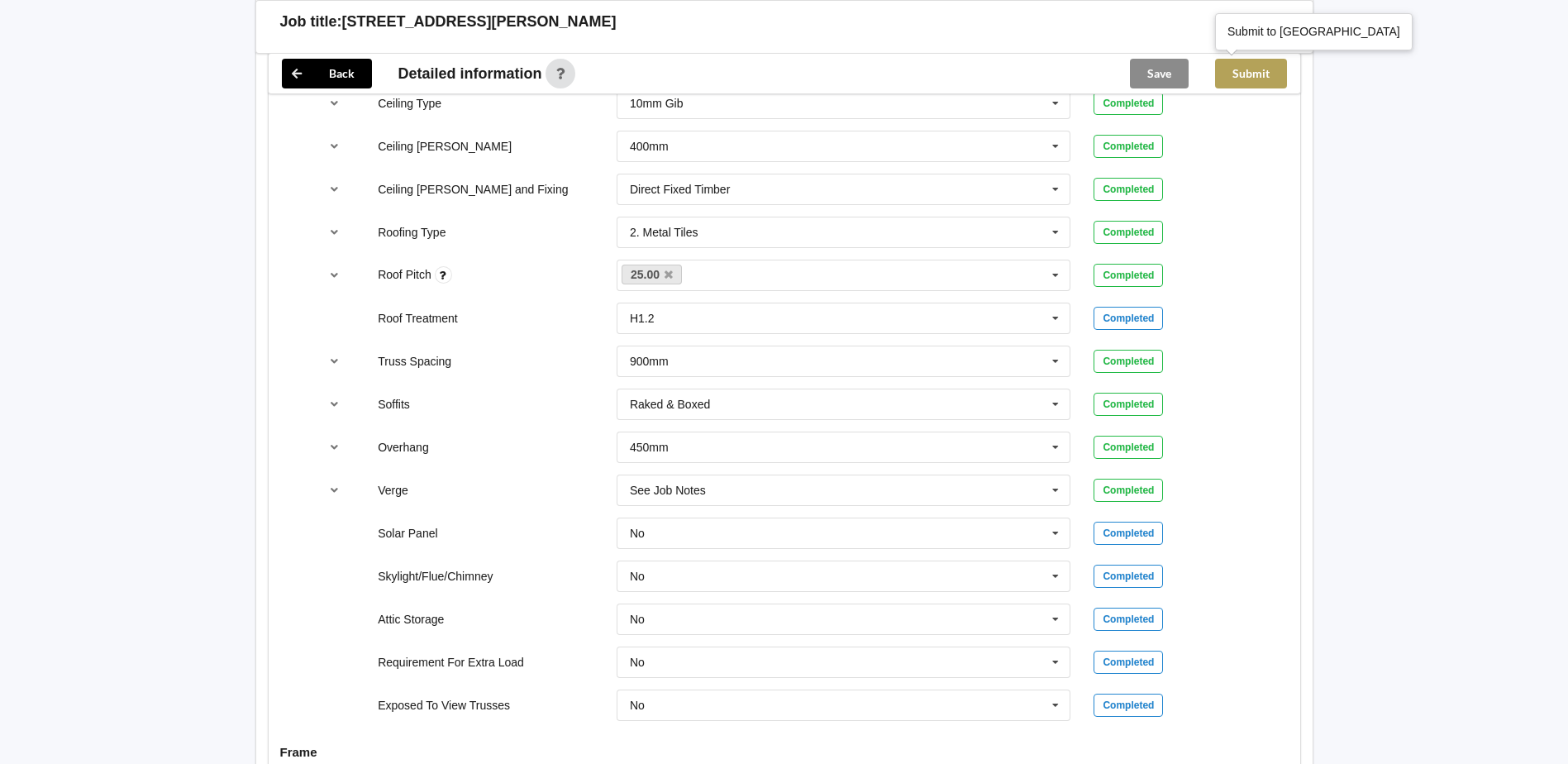
click at [1257, 78] on button "Submit" at bounding box center [1251, 73] width 71 height 30
